Goal: Task Accomplishment & Management: Complete application form

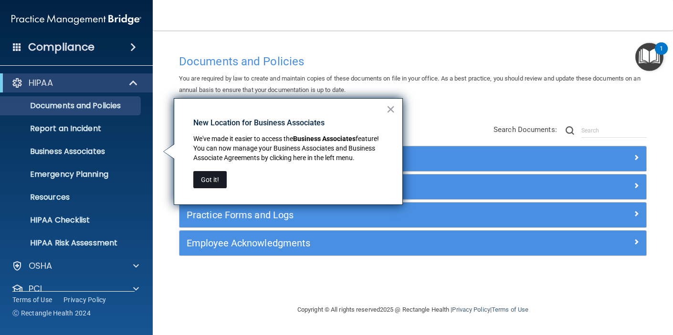
click at [222, 177] on button "Got it!" at bounding box center [209, 179] width 33 height 17
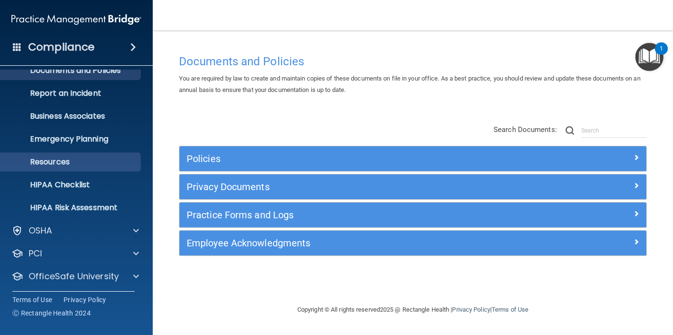
scroll to position [38, 0]
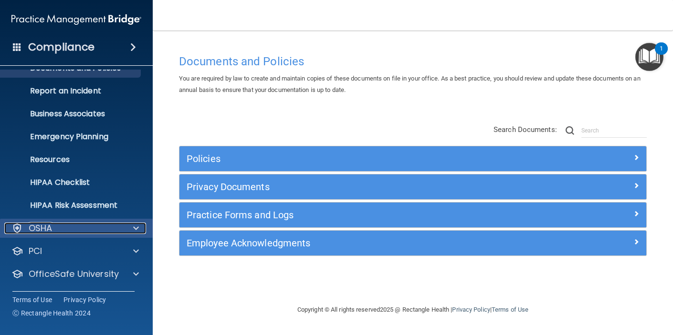
click at [68, 230] on div "OSHA" at bounding box center [63, 228] width 118 height 11
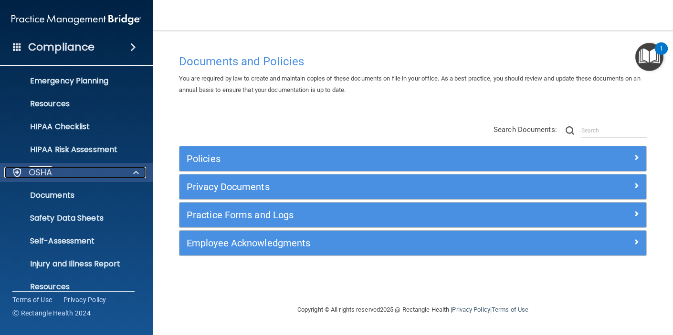
scroll to position [96, 0]
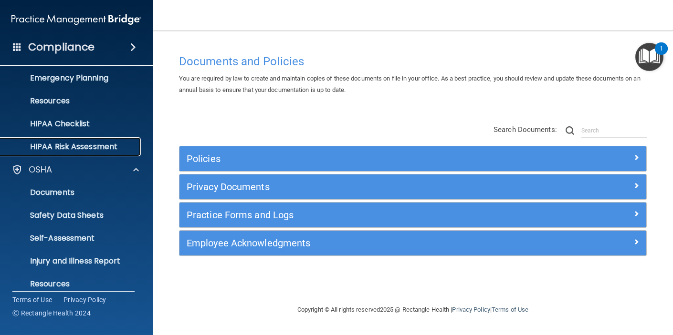
click at [73, 153] on link "HIPAA Risk Assessment" at bounding box center [65, 146] width 150 height 19
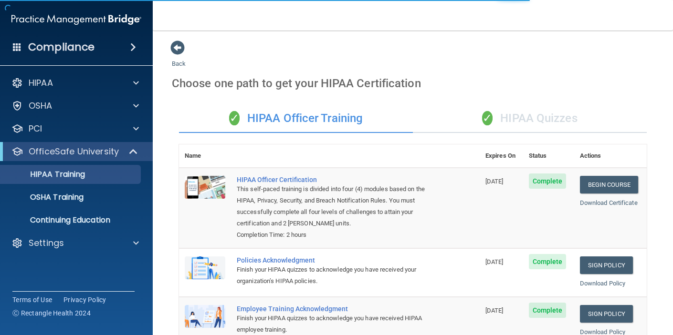
click at [545, 119] on div "✓ HIPAA Quizzes" at bounding box center [530, 118] width 234 height 29
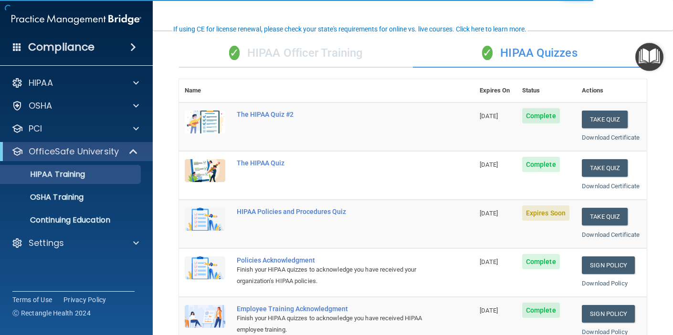
scroll to position [71, 0]
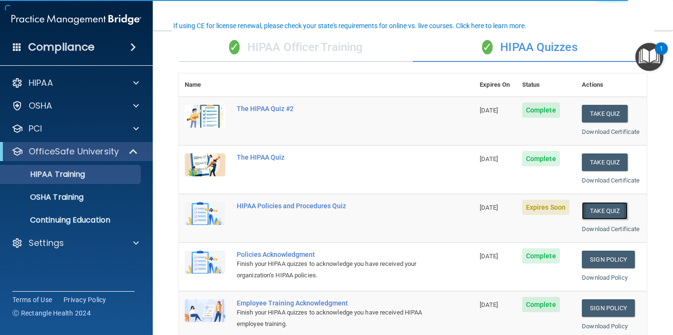
click at [595, 211] on button "Take Quiz" at bounding box center [604, 211] width 46 height 18
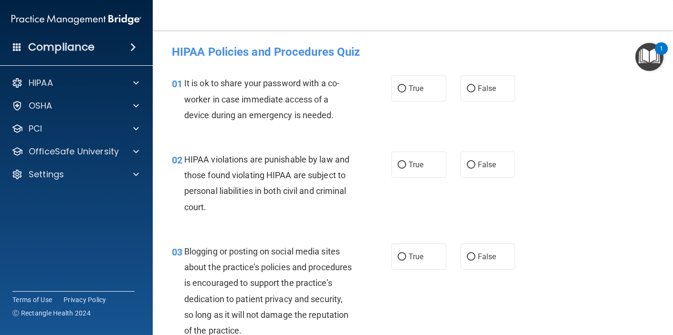
click at [459, 87] on div "True False" at bounding box center [456, 88] width 131 height 26
click at [477, 90] on span "False" at bounding box center [486, 88] width 19 height 9
click at [475, 90] on input "False" at bounding box center [470, 88] width 9 height 7
radio input "true"
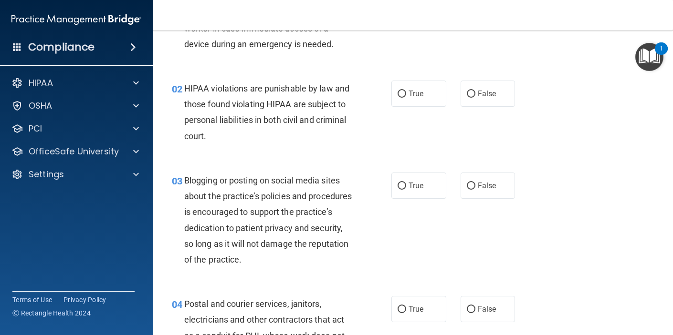
scroll to position [77, 0]
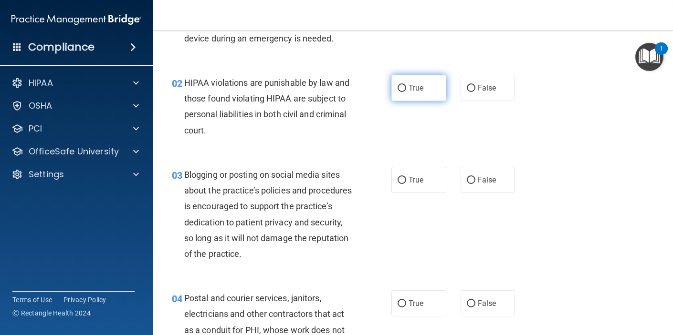
click at [414, 85] on span "True" at bounding box center [415, 87] width 15 height 9
click at [406, 85] on input "True" at bounding box center [401, 88] width 9 height 7
radio input "true"
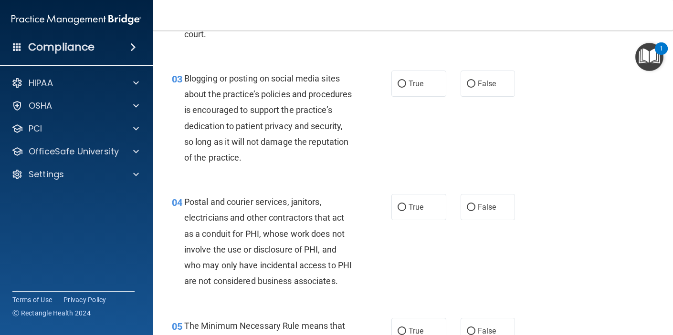
scroll to position [176, 0]
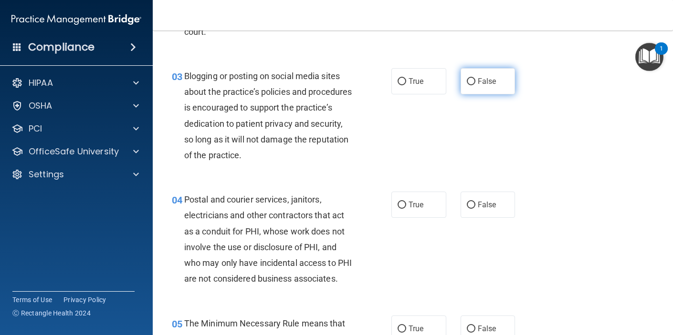
click at [471, 82] on input "False" at bounding box center [470, 81] width 9 height 7
radio input "true"
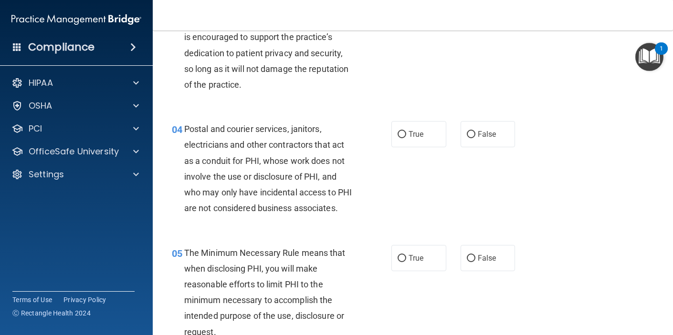
scroll to position [260, 0]
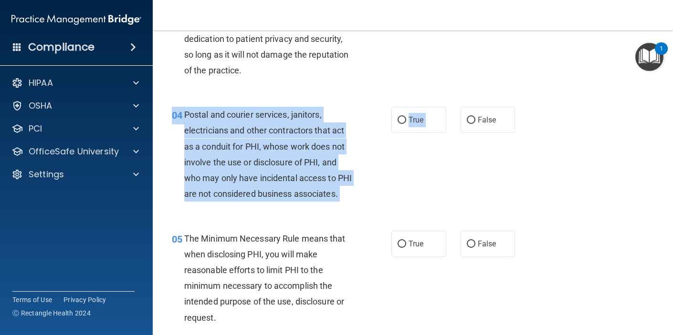
drag, startPoint x: 465, startPoint y: 120, endPoint x: 418, endPoint y: 166, distance: 65.1
click at [418, 166] on div "04 Postal and courier services, janitors, electricians and other contractors th…" at bounding box center [413, 157] width 496 height 124
click at [418, 121] on span "True" at bounding box center [415, 119] width 15 height 9
click at [406, 121] on input "True" at bounding box center [401, 120] width 9 height 7
radio input "true"
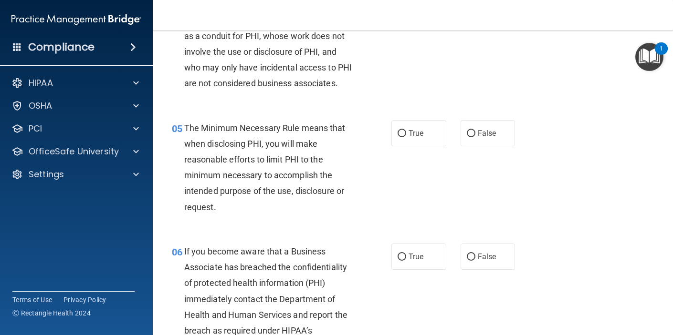
scroll to position [378, 0]
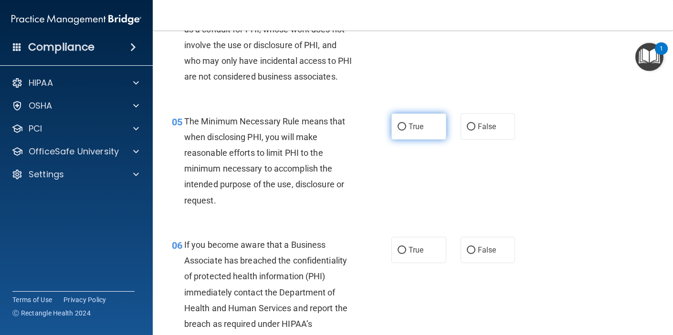
click at [437, 140] on label "True" at bounding box center [418, 127] width 55 height 26
click at [406, 131] on input "True" at bounding box center [401, 127] width 9 height 7
radio input "true"
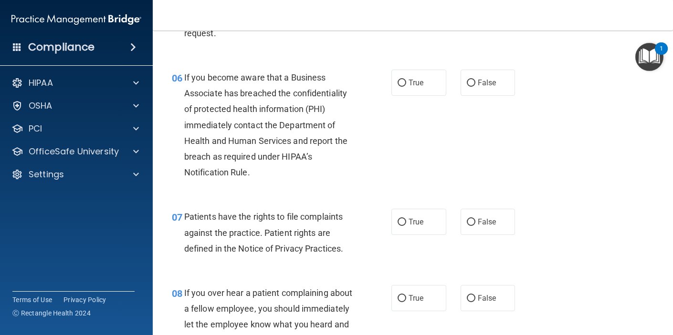
scroll to position [546, 0]
click at [428, 95] on label "True" at bounding box center [418, 82] width 55 height 26
click at [406, 86] on input "True" at bounding box center [401, 82] width 9 height 7
radio input "true"
click at [496, 95] on label "False" at bounding box center [487, 82] width 55 height 26
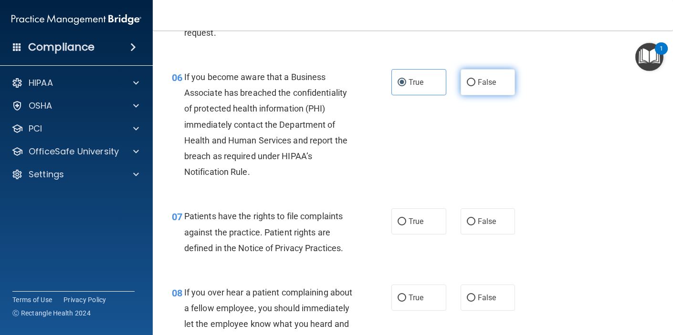
click at [475, 86] on input "False" at bounding box center [470, 82] width 9 height 7
radio input "true"
radio input "false"
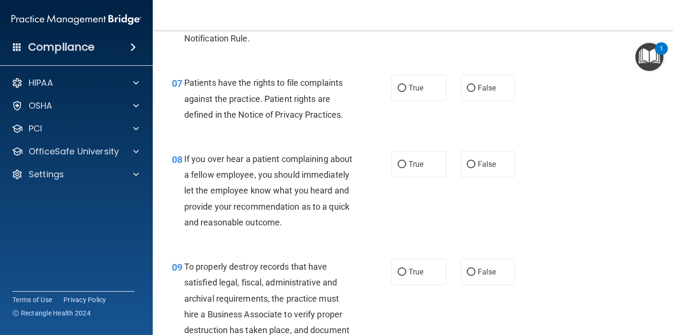
scroll to position [684, 0]
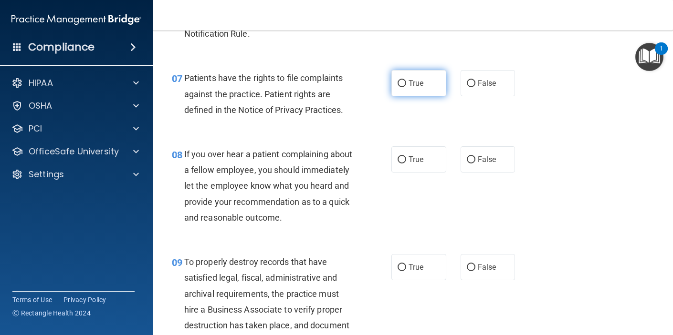
click at [435, 96] on label "True" at bounding box center [418, 83] width 55 height 26
click at [406, 87] on input "True" at bounding box center [401, 83] width 9 height 7
radio input "true"
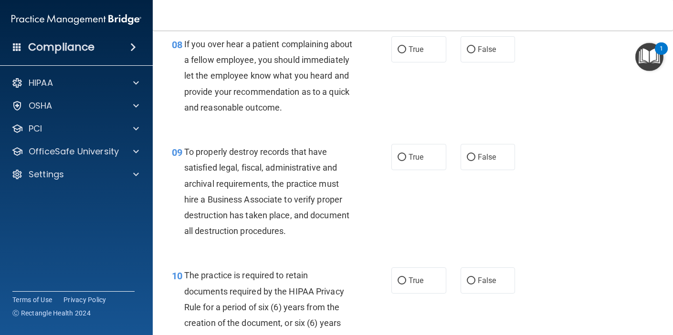
scroll to position [796, 0]
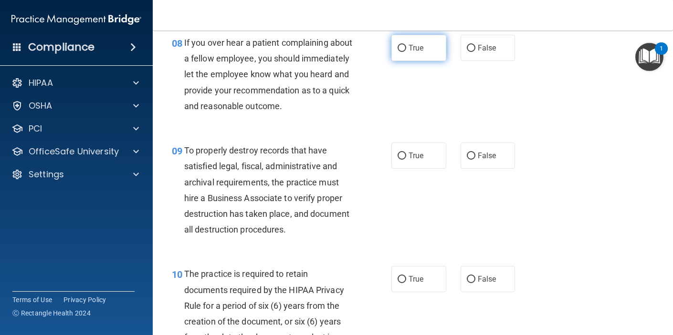
click at [438, 61] on label "True" at bounding box center [418, 48] width 55 height 26
click at [406, 52] on input "True" at bounding box center [401, 48] width 9 height 7
radio input "true"
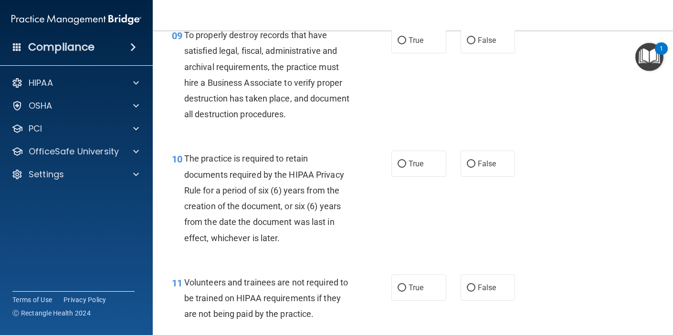
scroll to position [919, 0]
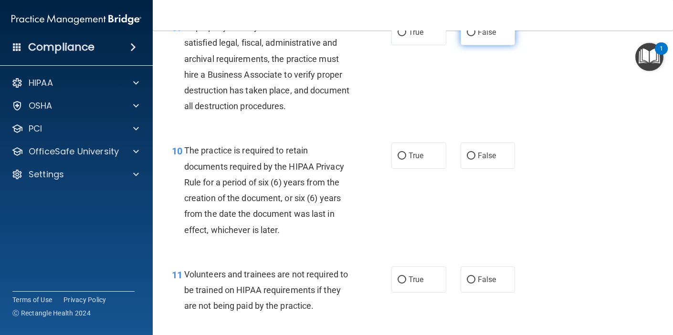
click at [466, 36] on input "False" at bounding box center [470, 32] width 9 height 7
radio input "true"
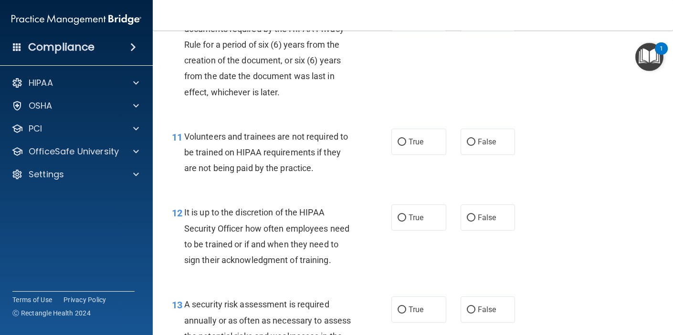
scroll to position [1058, 0]
click at [411, 21] on span "True" at bounding box center [415, 16] width 15 height 9
click at [406, 21] on input "True" at bounding box center [401, 17] width 9 height 7
radio input "true"
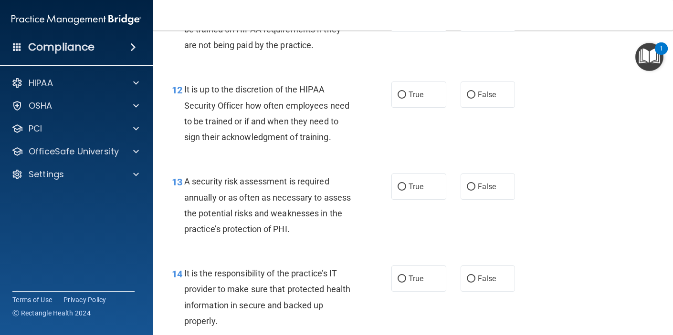
scroll to position [1181, 0]
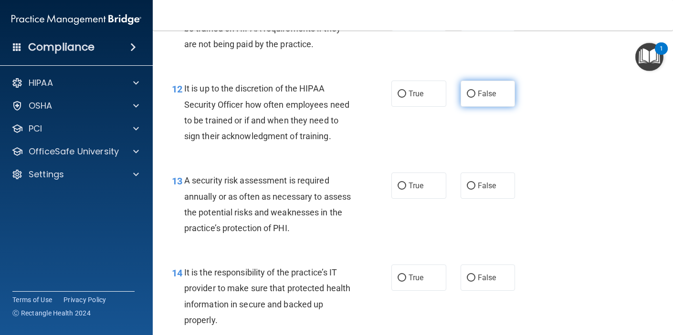
click at [466, 98] on input "False" at bounding box center [470, 94] width 9 height 7
radio input "true"
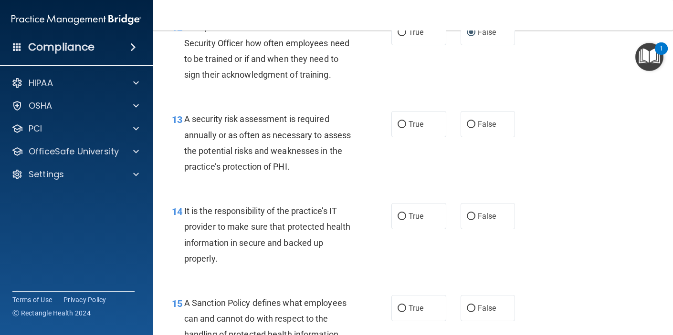
scroll to position [1241, 0]
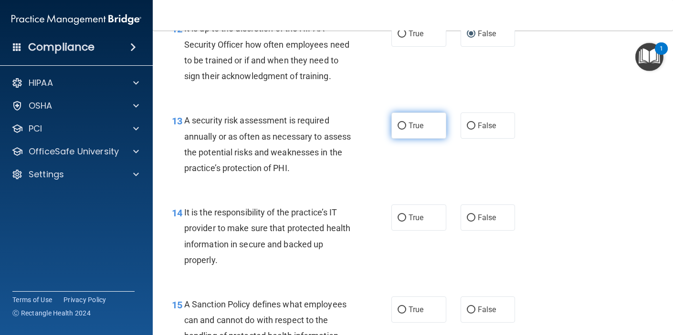
click at [420, 139] on label "True" at bounding box center [418, 126] width 55 height 26
click at [406, 130] on input "True" at bounding box center [401, 126] width 9 height 7
radio input "true"
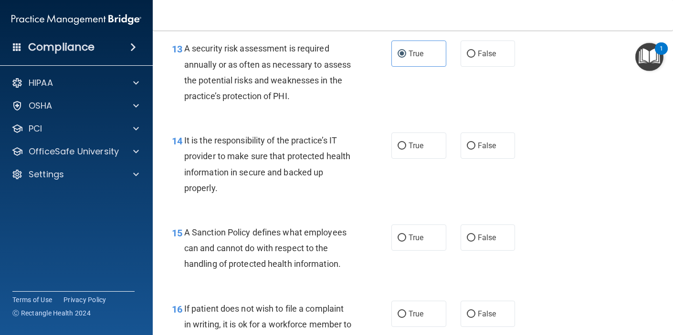
scroll to position [1318, 0]
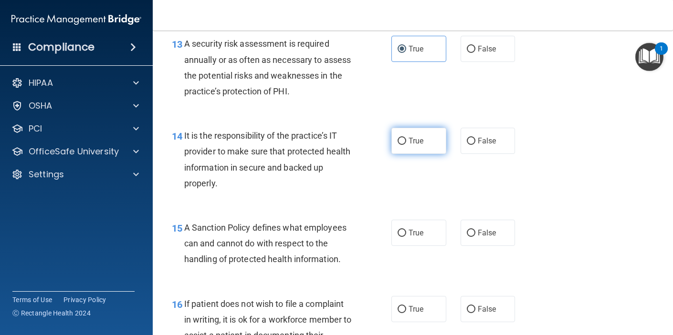
click at [405, 145] on input "True" at bounding box center [401, 141] width 9 height 7
radio input "true"
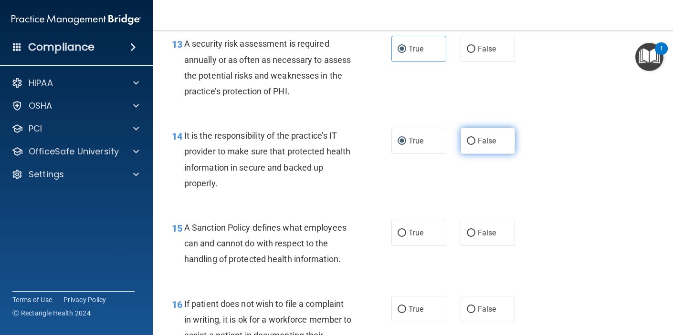
click at [471, 145] on input "False" at bounding box center [470, 141] width 9 height 7
radio input "true"
radio input "false"
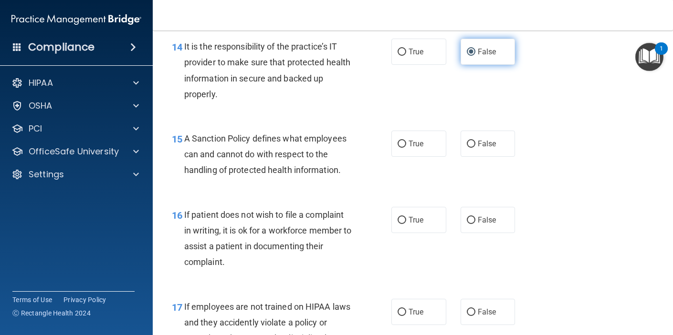
scroll to position [1400, 0]
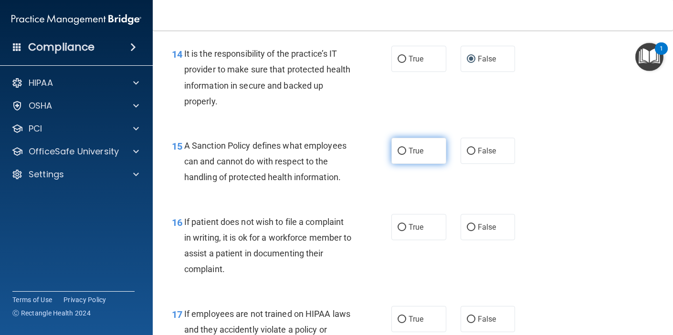
click at [424, 164] on label "True" at bounding box center [418, 151] width 55 height 26
click at [406, 155] on input "True" at bounding box center [401, 151] width 9 height 7
radio input "true"
click at [471, 164] on label "False" at bounding box center [487, 151] width 55 height 26
click at [471, 155] on input "False" at bounding box center [470, 151] width 9 height 7
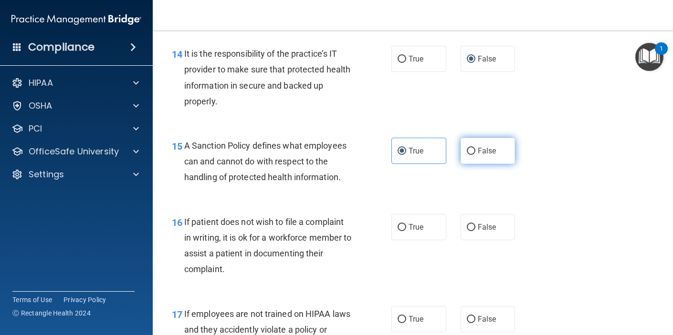
radio input "true"
radio input "false"
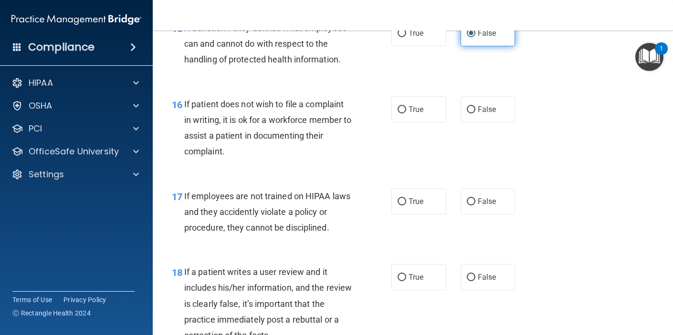
scroll to position [1534, 0]
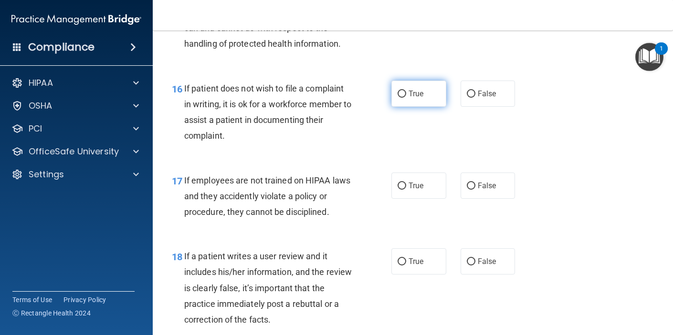
click at [423, 107] on label "True" at bounding box center [418, 94] width 55 height 26
click at [406, 98] on input "True" at bounding box center [401, 94] width 9 height 7
radio input "true"
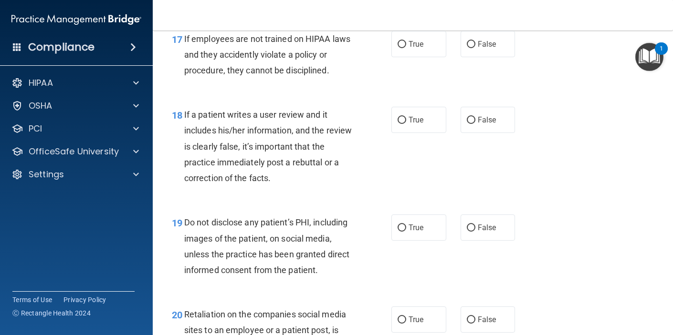
scroll to position [1688, 0]
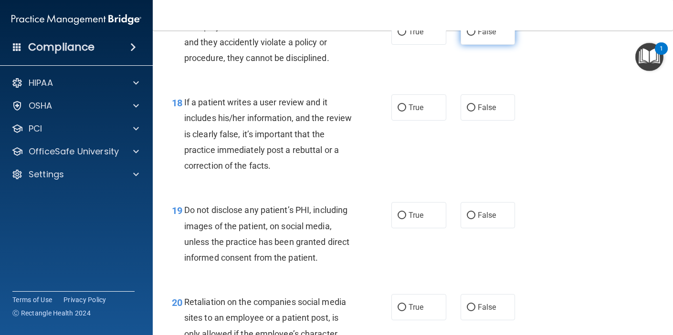
click at [476, 45] on label "False" at bounding box center [487, 32] width 55 height 26
click at [475, 36] on input "False" at bounding box center [470, 32] width 9 height 7
radio input "true"
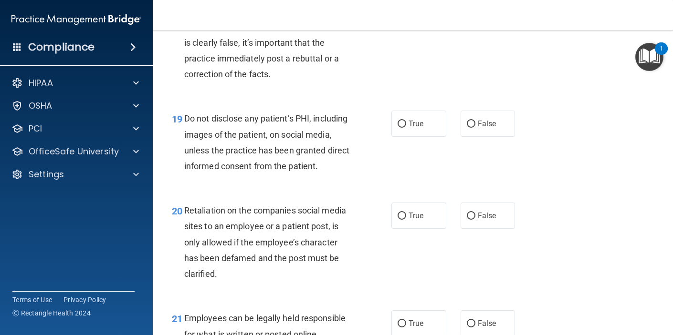
scroll to position [1781, 0]
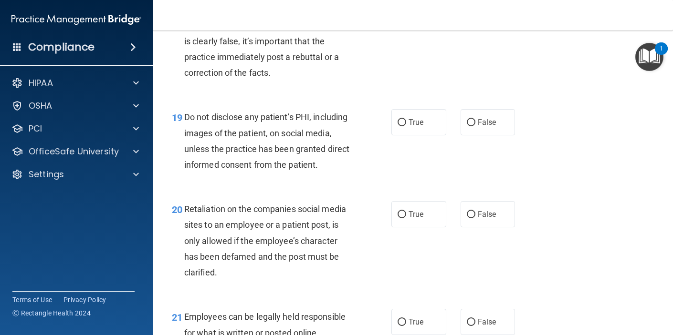
click at [477, 60] on div "18 If a patient writes a user review and it includes his/her information, and t…" at bounding box center [413, 44] width 496 height 108
click at [477, 28] on label "False" at bounding box center [487, 14] width 55 height 26
click at [475, 19] on input "False" at bounding box center [470, 14] width 9 height 7
radio input "true"
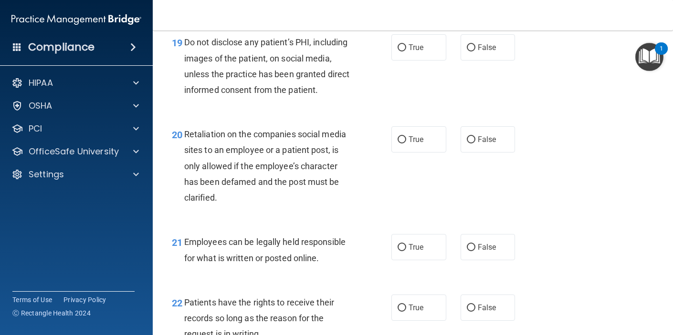
scroll to position [1860, 0]
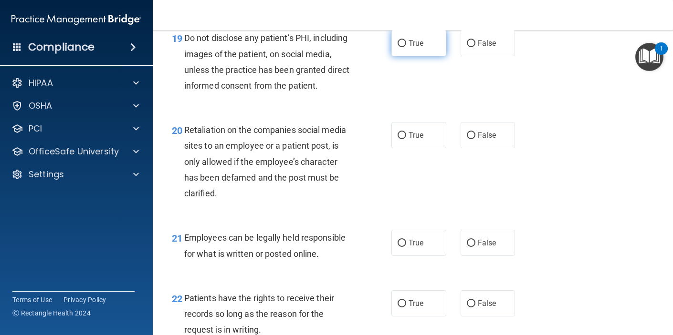
click at [421, 56] on label "True" at bounding box center [418, 43] width 55 height 26
click at [406, 47] on input "True" at bounding box center [401, 43] width 9 height 7
radio input "true"
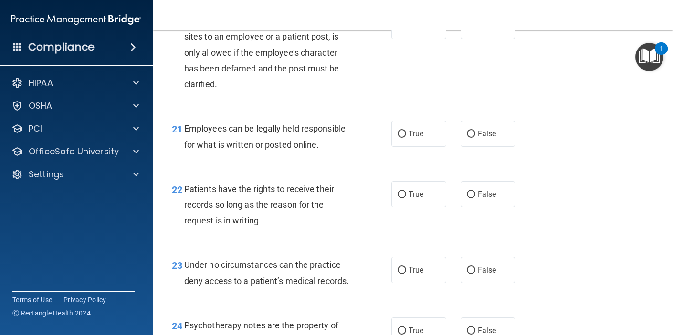
scroll to position [1971, 0]
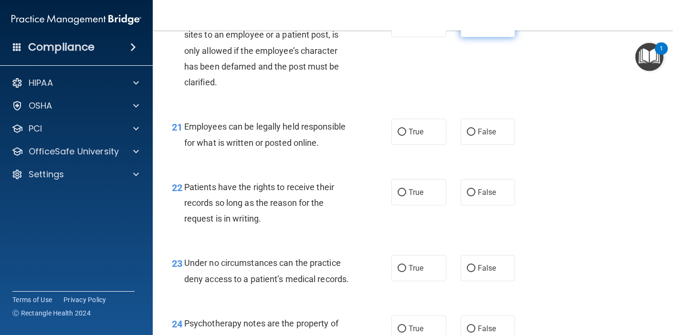
click at [501, 37] on label "False" at bounding box center [487, 24] width 55 height 26
click at [475, 28] on input "False" at bounding box center [470, 24] width 9 height 7
radio input "true"
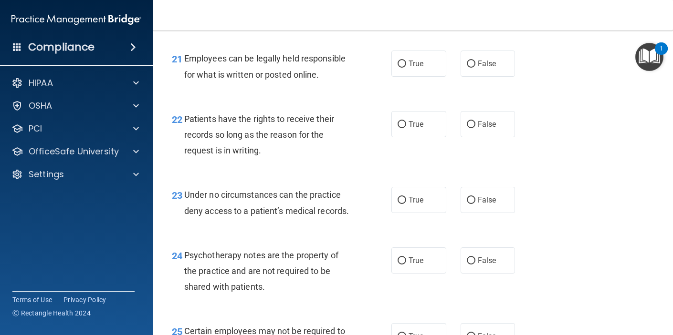
scroll to position [2047, 0]
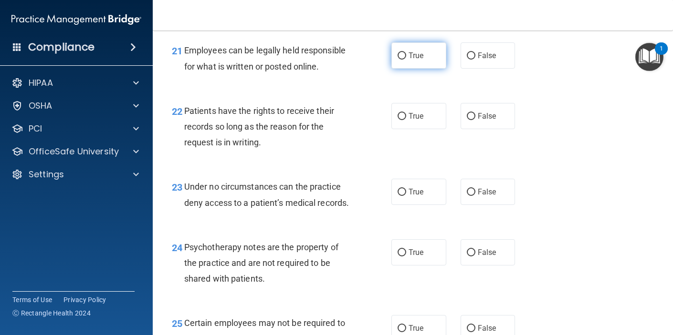
click at [435, 69] on label "True" at bounding box center [418, 55] width 55 height 26
click at [406, 60] on input "True" at bounding box center [401, 55] width 9 height 7
radio input "true"
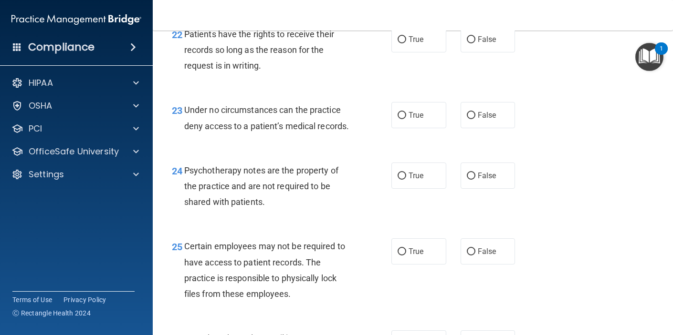
scroll to position [2127, 0]
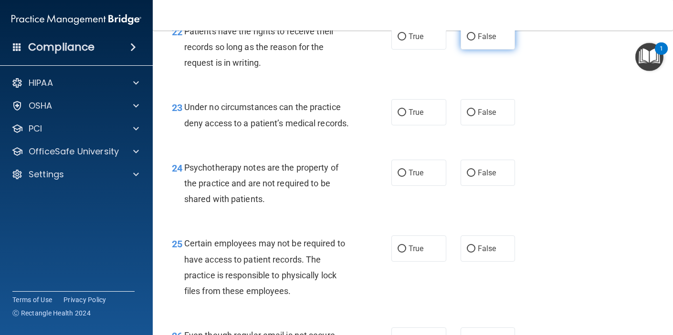
click at [466, 41] on input "False" at bounding box center [470, 36] width 9 height 7
radio input "true"
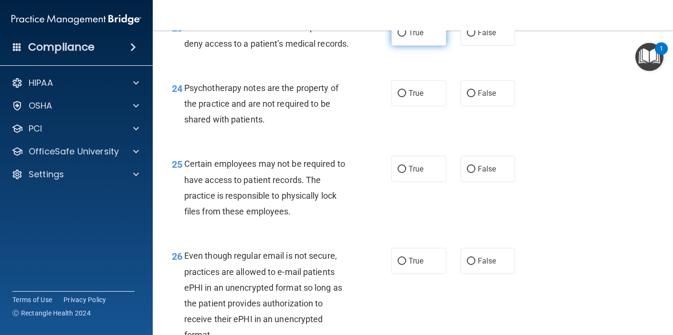
scroll to position [2209, 0]
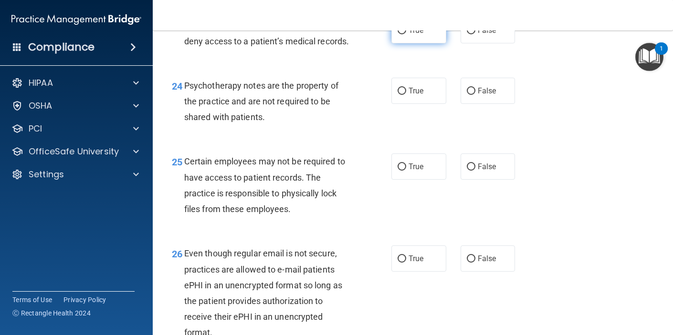
click at [432, 43] on label "True" at bounding box center [418, 30] width 55 height 26
click at [406, 34] on input "True" at bounding box center [401, 30] width 9 height 7
radio input "true"
click at [464, 104] on label "False" at bounding box center [487, 91] width 55 height 26
click at [466, 95] on input "False" at bounding box center [470, 91] width 9 height 7
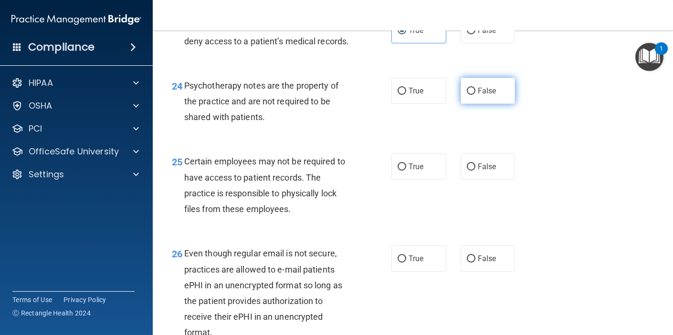
radio input "true"
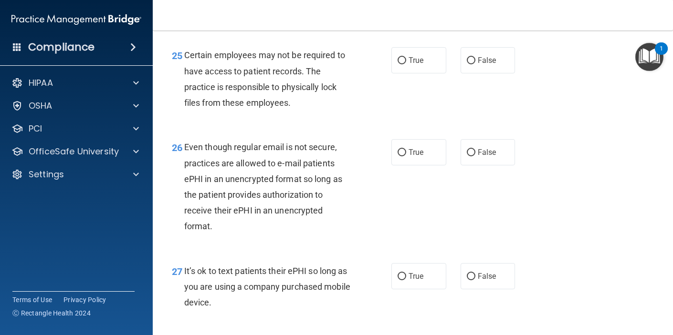
scroll to position [2318, 0]
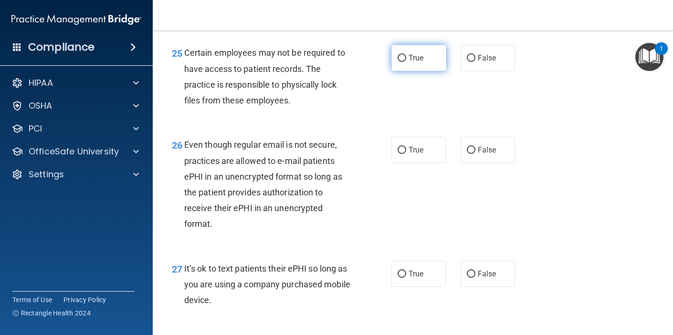
click at [419, 62] on span "True" at bounding box center [415, 57] width 15 height 9
click at [406, 62] on input "True" at bounding box center [401, 58] width 9 height 7
radio input "true"
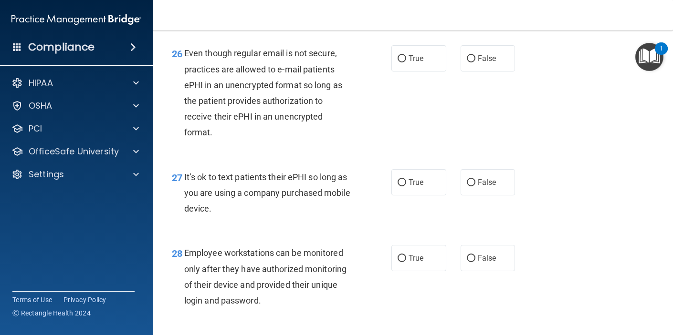
scroll to position [2411, 0]
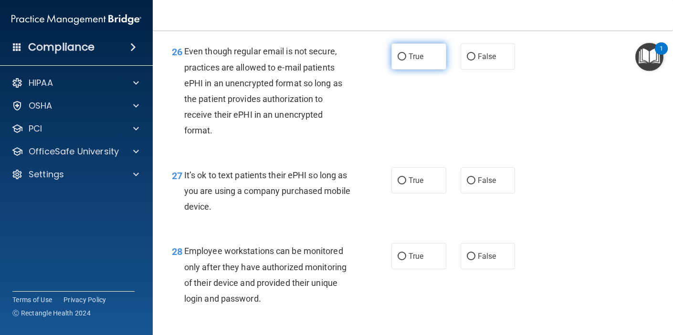
click at [413, 70] on label "True" at bounding box center [418, 56] width 55 height 26
click at [406, 61] on input "True" at bounding box center [401, 56] width 9 height 7
radio input "true"
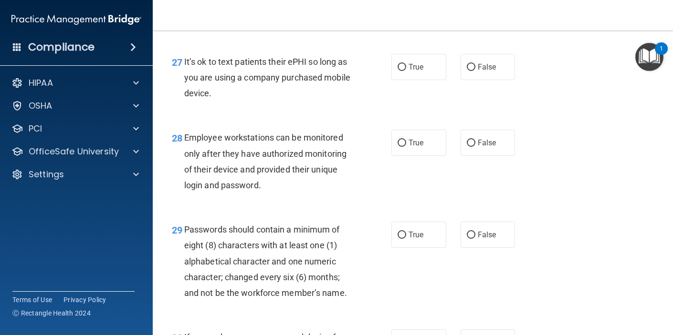
scroll to position [2528, 0]
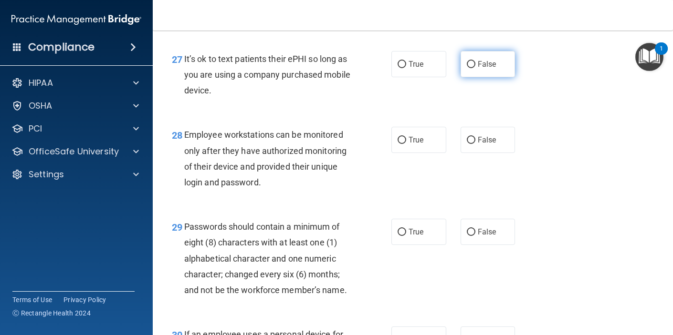
click at [471, 77] on label "False" at bounding box center [487, 64] width 55 height 26
click at [471, 68] on input "False" at bounding box center [470, 64] width 9 height 7
radio input "true"
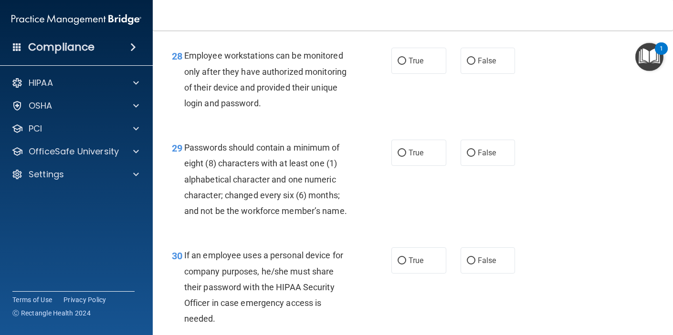
scroll to position [2608, 0]
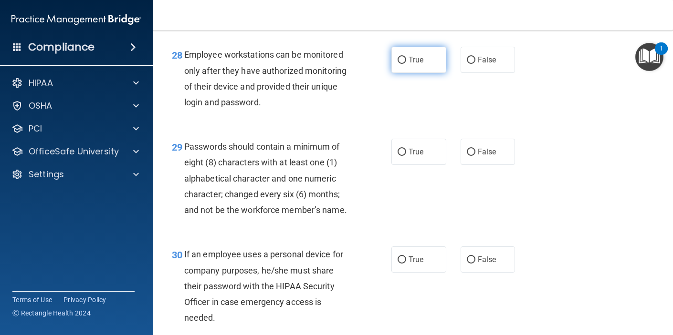
click at [422, 73] on label "True" at bounding box center [418, 60] width 55 height 26
click at [406, 64] on input "True" at bounding box center [401, 60] width 9 height 7
radio input "true"
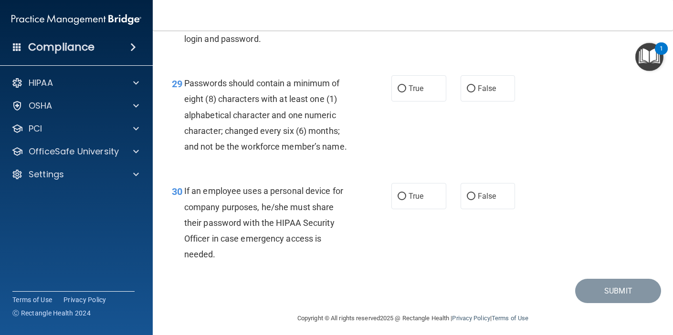
scroll to position [2672, 0]
click at [416, 92] on span "True" at bounding box center [415, 87] width 15 height 9
click at [406, 92] on input "True" at bounding box center [401, 87] width 9 height 7
radio input "true"
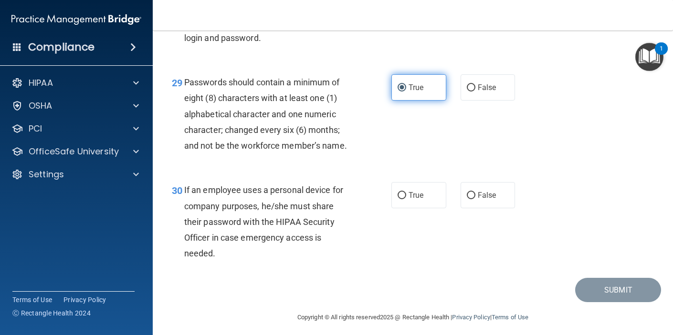
scroll to position [2709, 0]
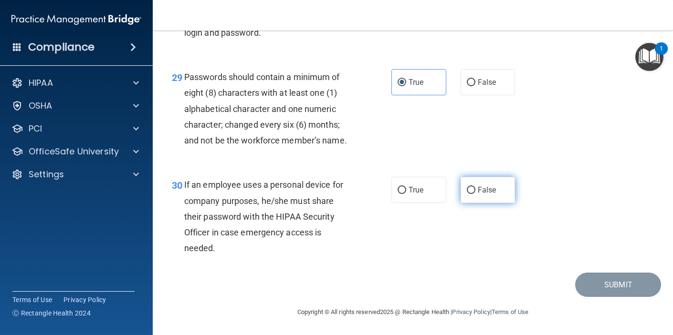
click at [474, 190] on input "False" at bounding box center [470, 190] width 9 height 7
radio input "true"
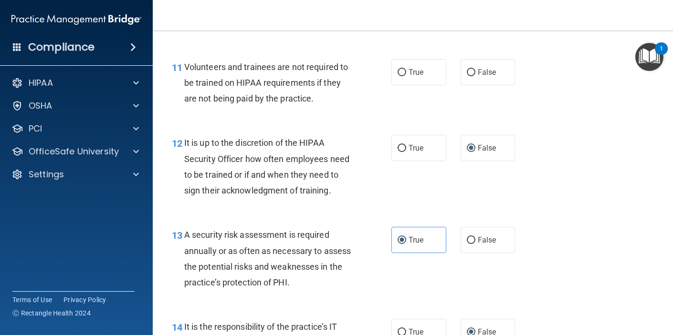
scroll to position [1124, 0]
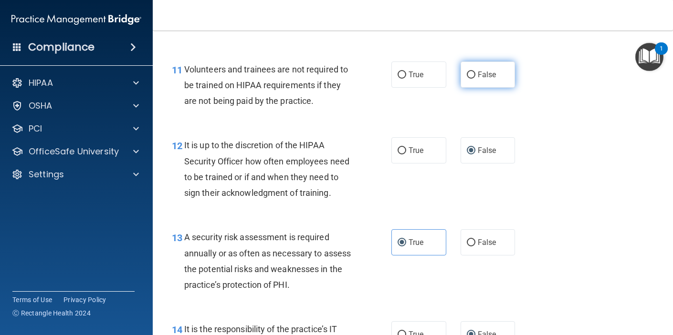
click at [481, 88] on label "False" at bounding box center [487, 75] width 55 height 26
click at [475, 79] on input "False" at bounding box center [470, 75] width 9 height 7
radio input "true"
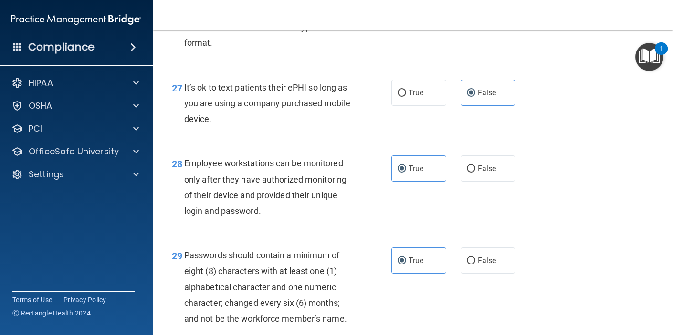
scroll to position [2709, 0]
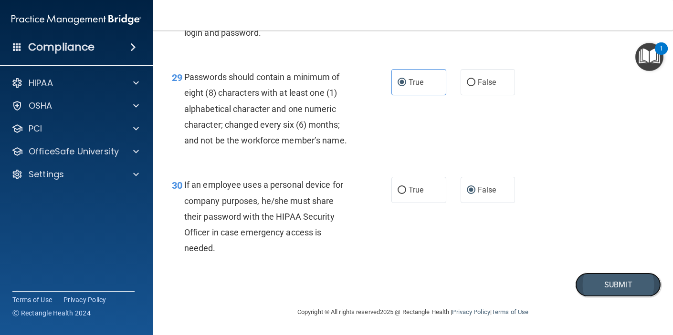
click at [619, 288] on button "Submit" at bounding box center [618, 285] width 86 height 24
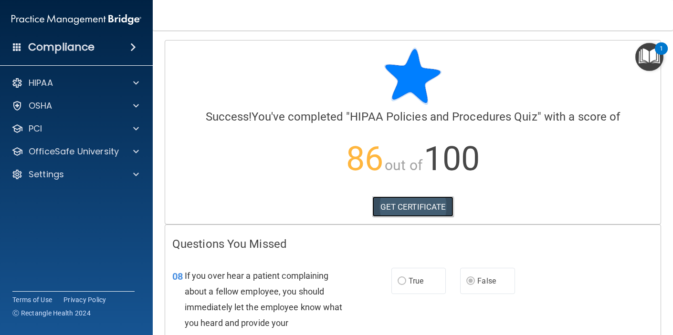
click at [446, 207] on link "GET CERTIFICATE" at bounding box center [413, 207] width 82 height 21
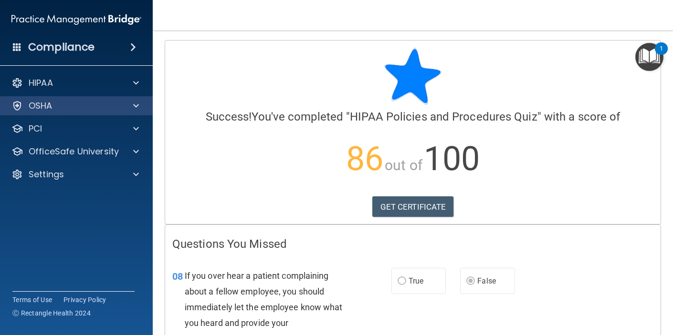
click at [115, 112] on div "OSHA" at bounding box center [76, 105] width 153 height 19
click at [123, 106] on div at bounding box center [135, 105] width 24 height 11
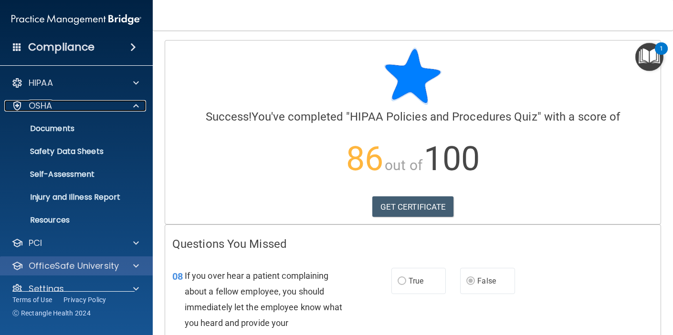
scroll to position [15, 0]
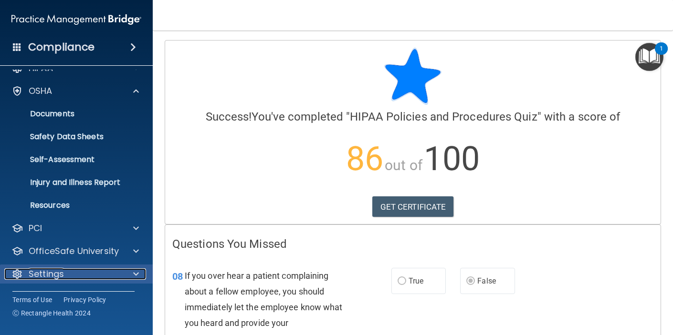
click at [60, 272] on p "Settings" at bounding box center [46, 274] width 35 height 11
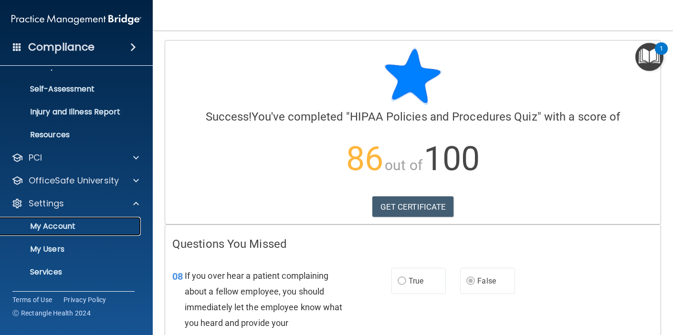
click at [59, 224] on p "My Account" at bounding box center [71, 227] width 130 height 10
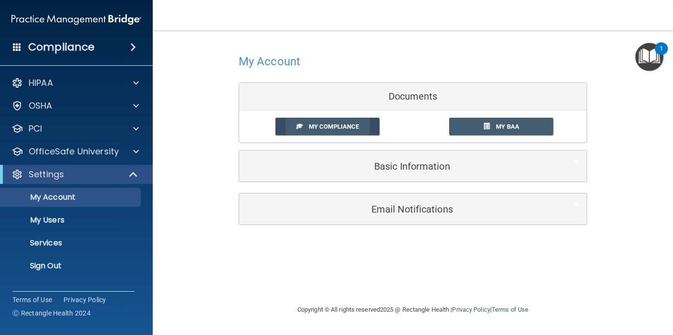
click at [310, 128] on span "My Compliance" at bounding box center [334, 126] width 50 height 7
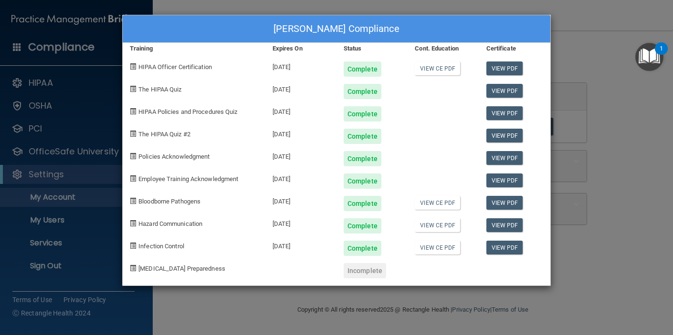
click at [587, 28] on div "[PERSON_NAME] Compliance Training Expires On Status Cont. Education Certificate…" at bounding box center [336, 167] width 673 height 335
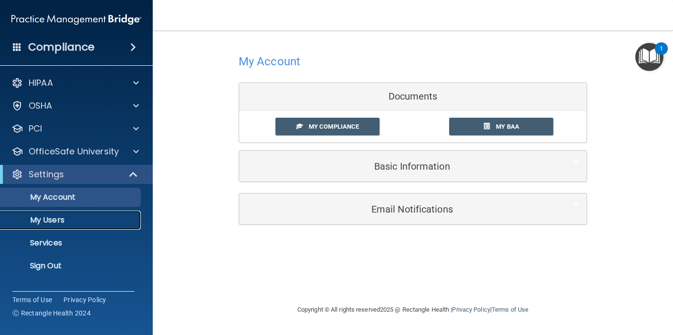
click at [66, 218] on p "My Users" at bounding box center [71, 221] width 130 height 10
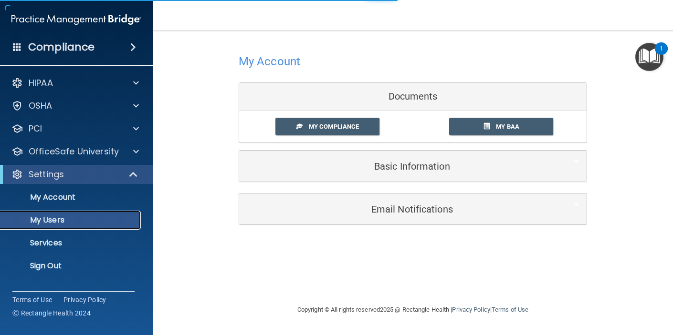
select select "20"
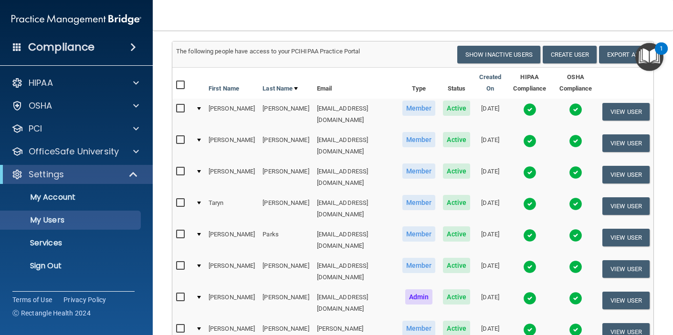
scroll to position [70, 0]
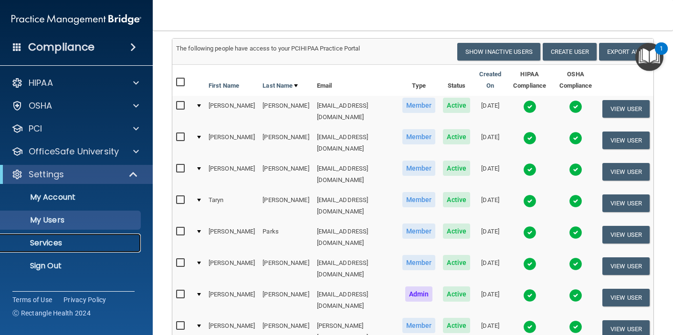
click at [101, 245] on p "Services" at bounding box center [71, 243] width 130 height 10
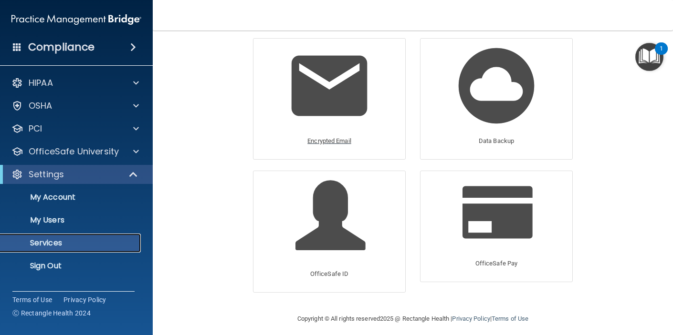
scroll to position [62, 0]
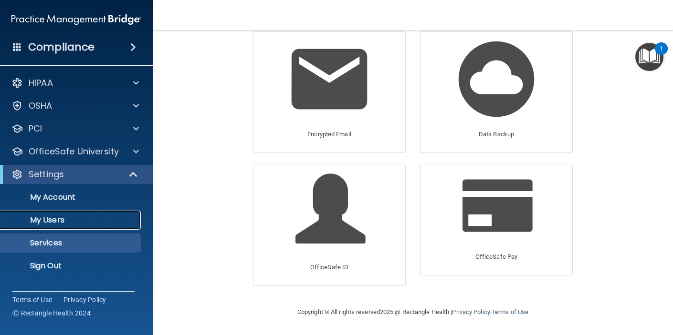
click at [54, 221] on p "My Users" at bounding box center [71, 221] width 130 height 10
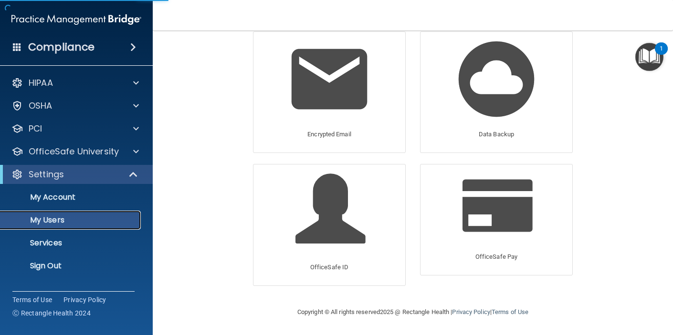
select select "20"
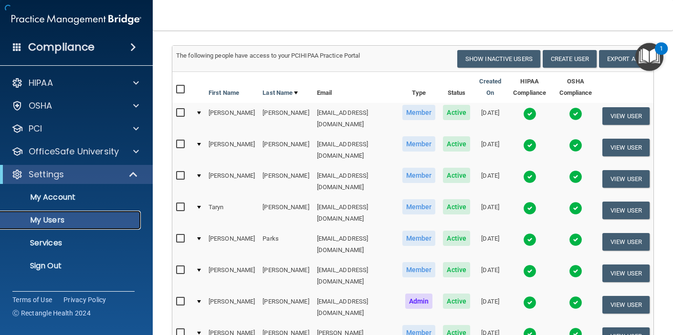
scroll to position [145, 0]
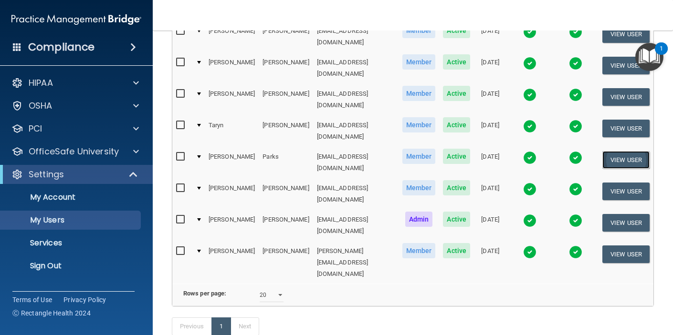
click at [637, 151] on button "View User" at bounding box center [625, 160] width 47 height 18
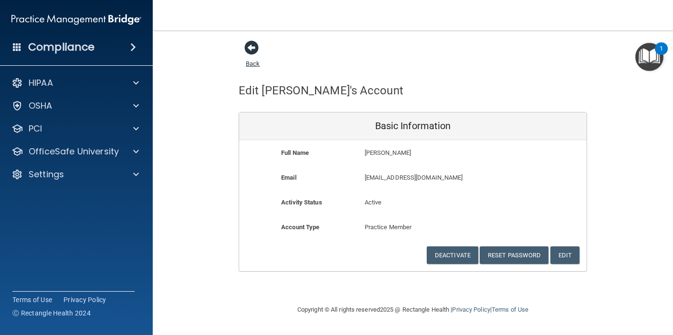
click at [257, 60] on link "Back" at bounding box center [253, 58] width 14 height 19
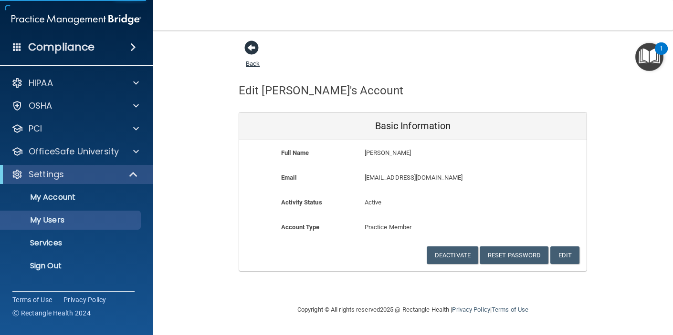
select select "20"
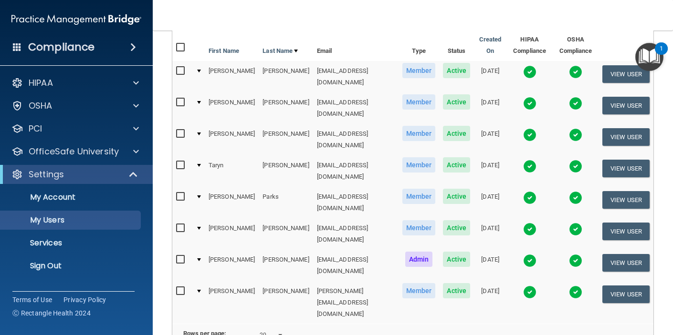
scroll to position [111, 0]
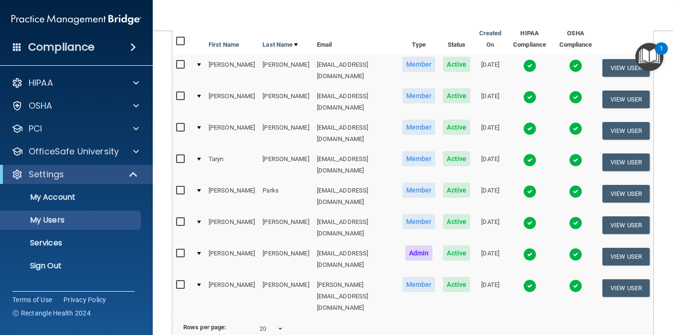
click at [523, 248] on img at bounding box center [529, 254] width 13 height 13
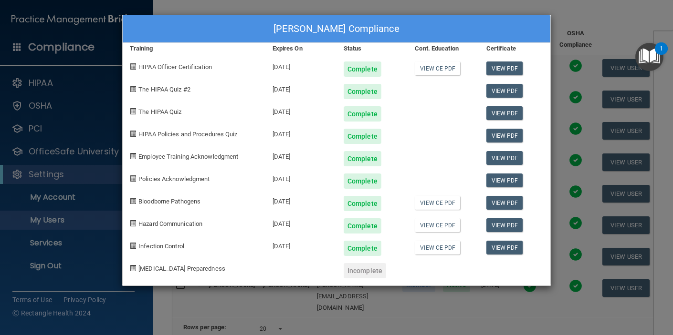
click at [292, 301] on div "[PERSON_NAME] Compliance Training Expires On Status Cont. Education Certificate…" at bounding box center [336, 167] width 673 height 335
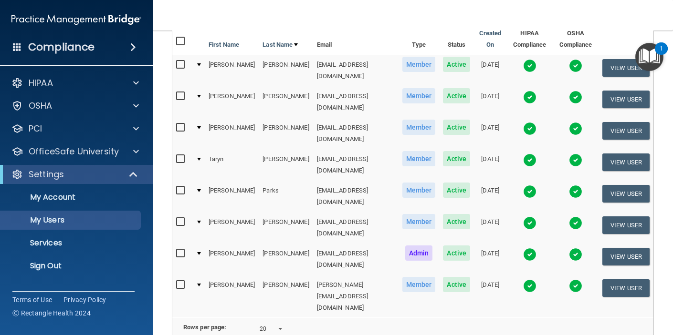
click at [523, 280] on img at bounding box center [529, 286] width 13 height 13
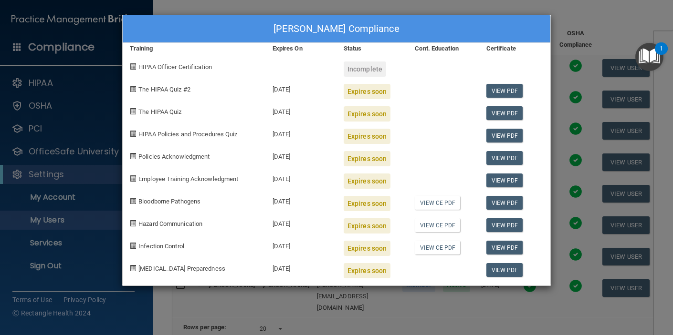
click at [432, 6] on div "[PERSON_NAME] Compliance Training Expires On Status Cont. Education Certificate…" at bounding box center [336, 167] width 673 height 335
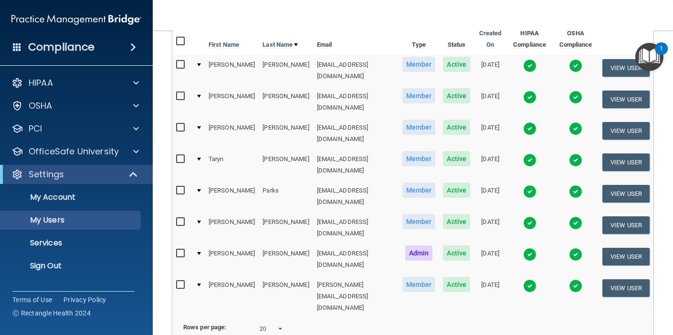
click at [181, 43] on input "checkbox" at bounding box center [181, 42] width 11 height 8
checkbox input "true"
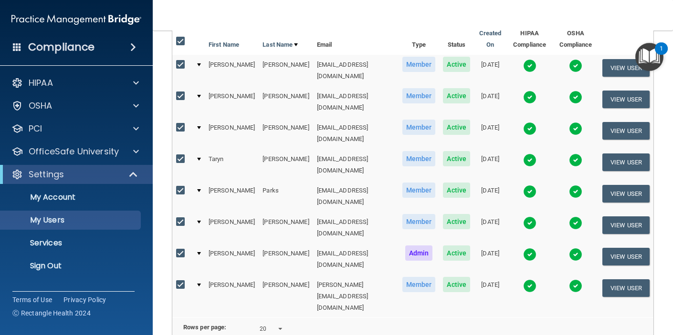
checkbox input "true"
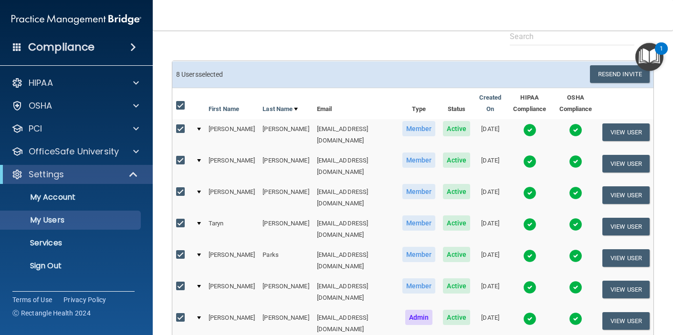
scroll to position [49, 0]
